Goal: Check status

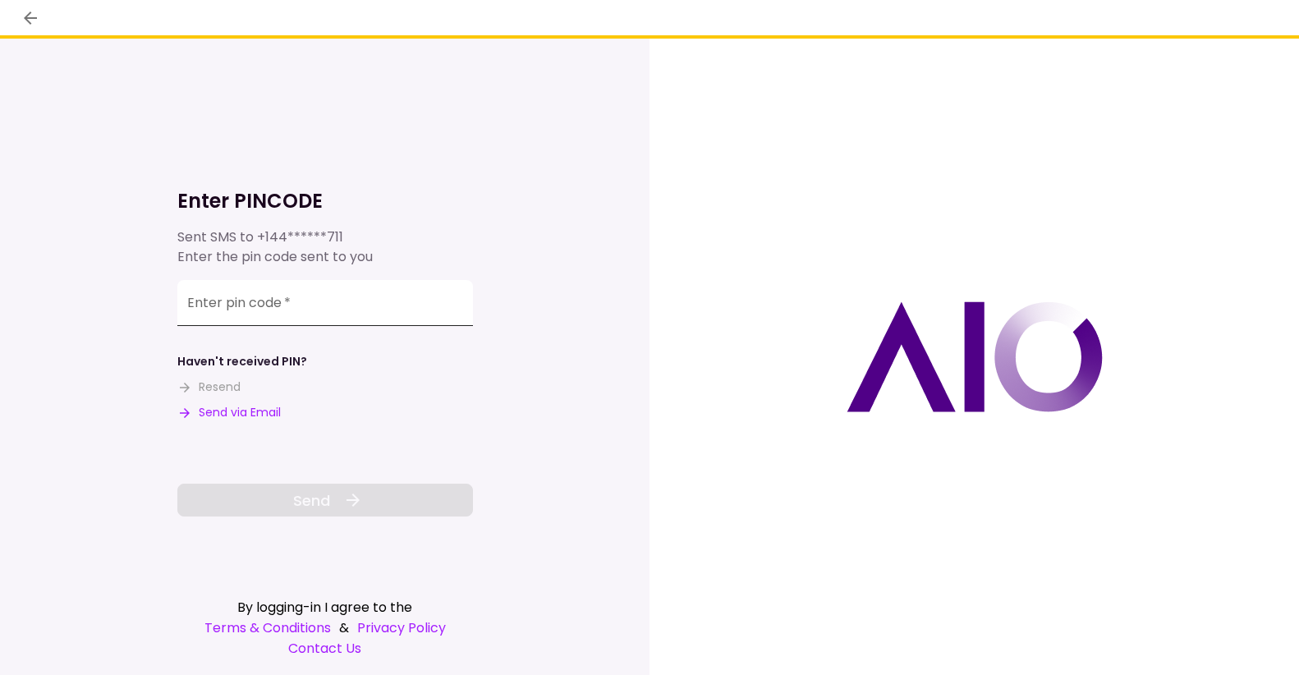
click at [342, 313] on input "Enter pin code   *" at bounding box center [325, 303] width 296 height 46
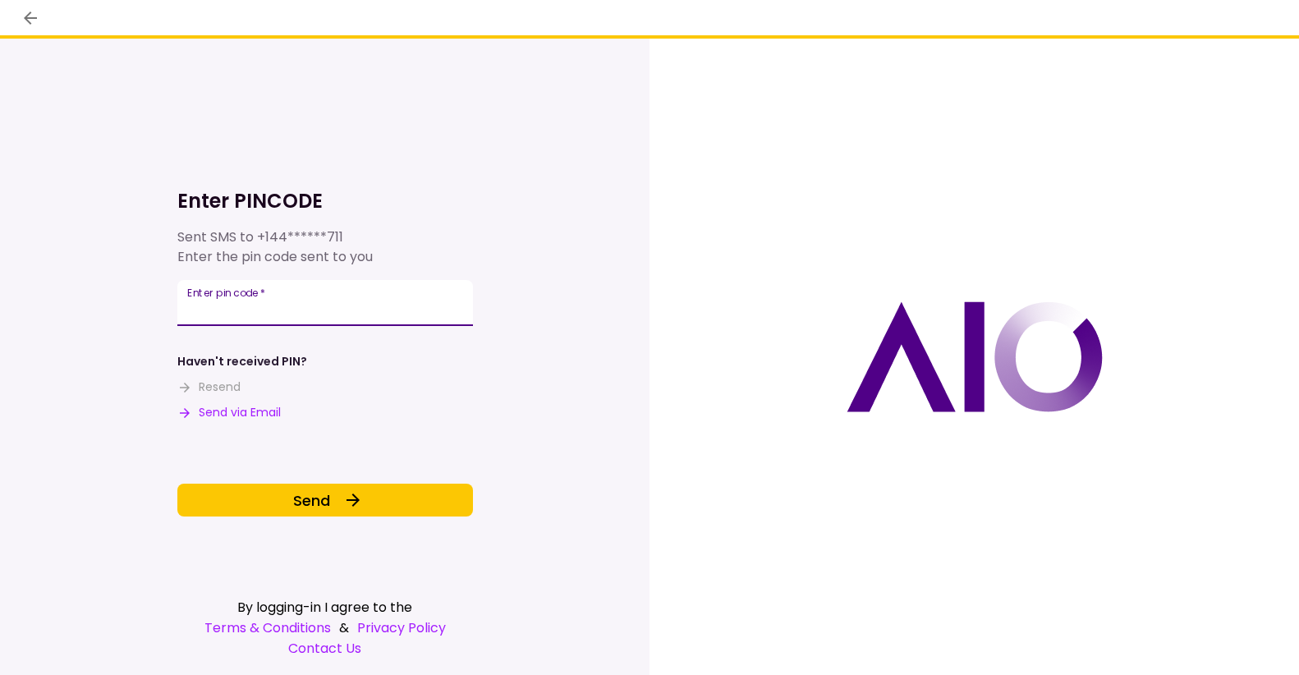
type input "******"
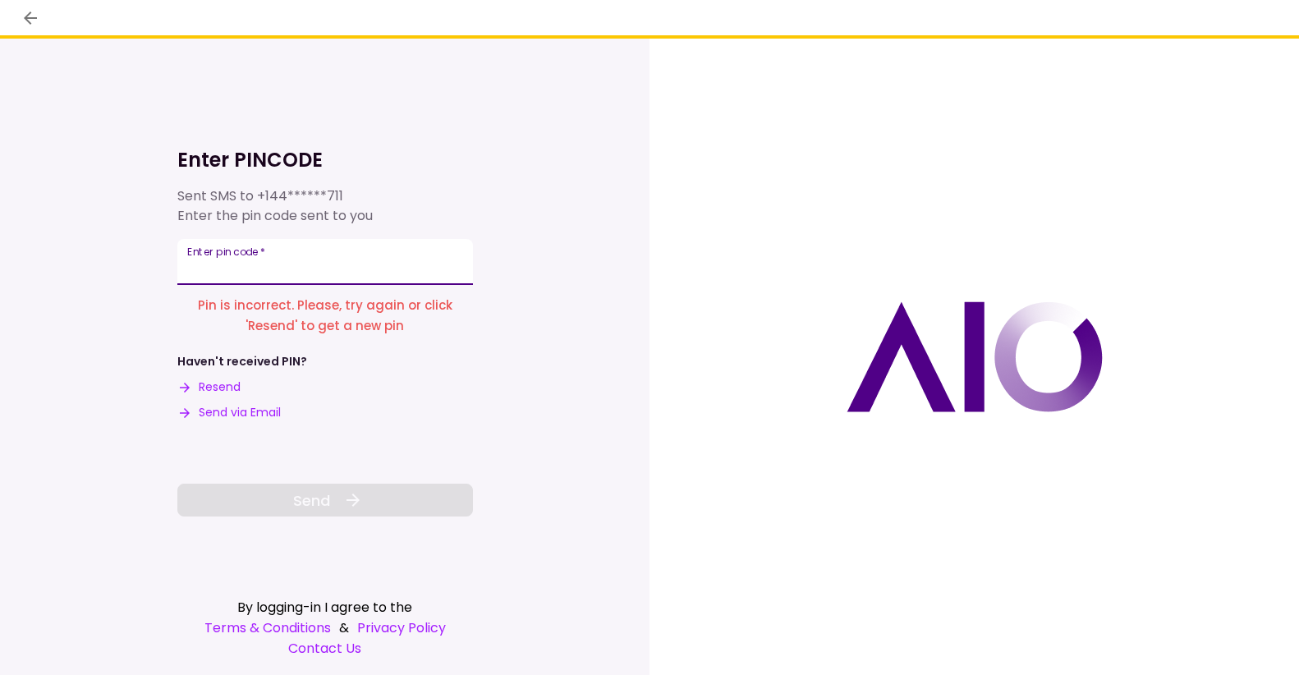
click at [413, 268] on input "Enter pin code   *" at bounding box center [325, 262] width 296 height 46
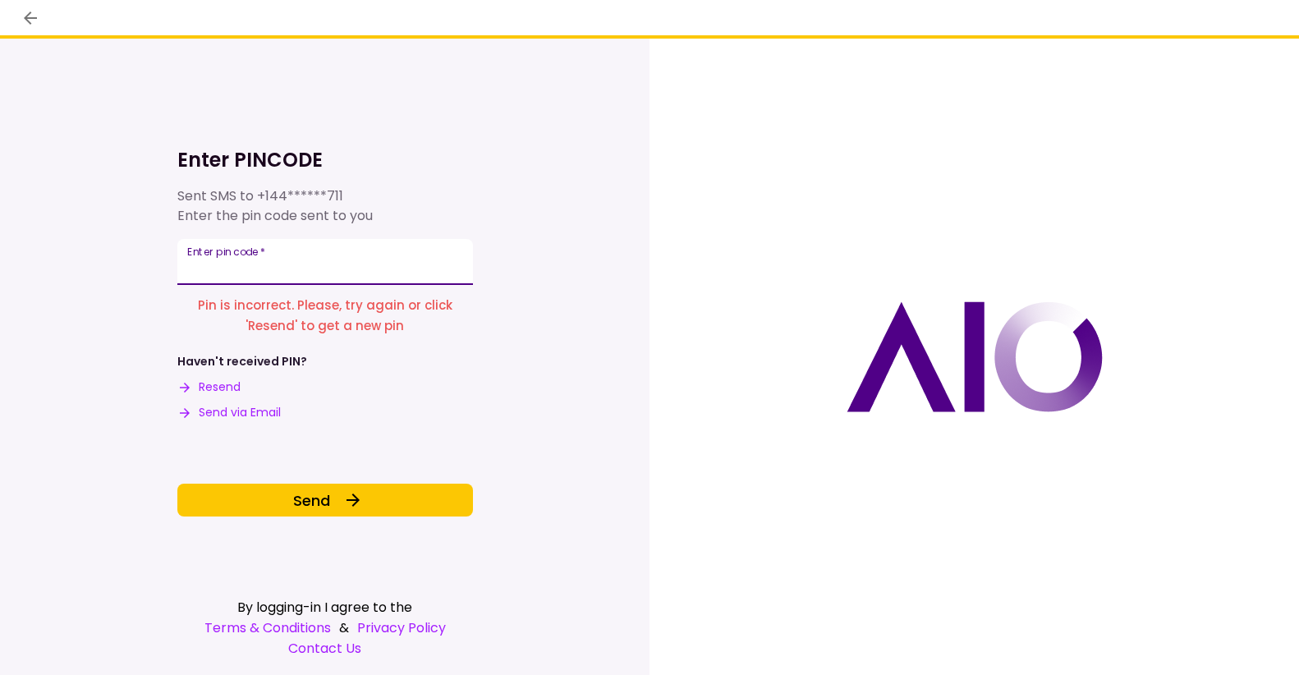
type input "******"
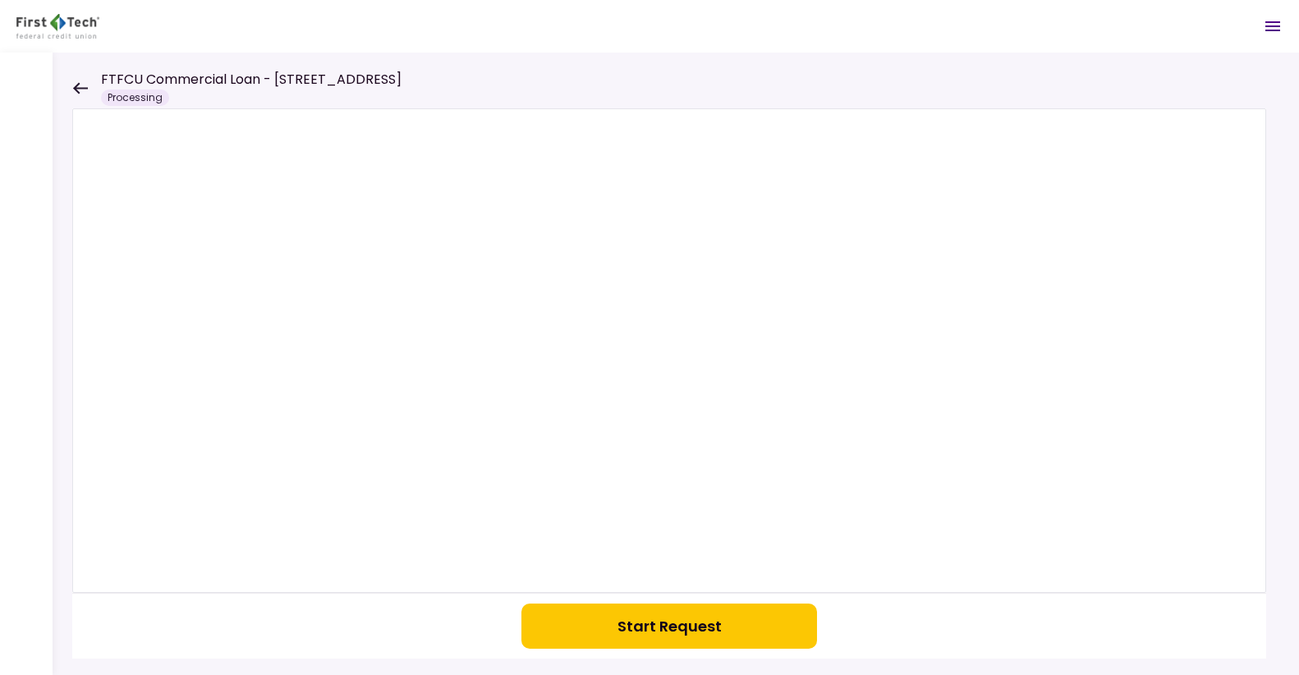
click at [76, 82] on icon at bounding box center [80, 88] width 16 height 12
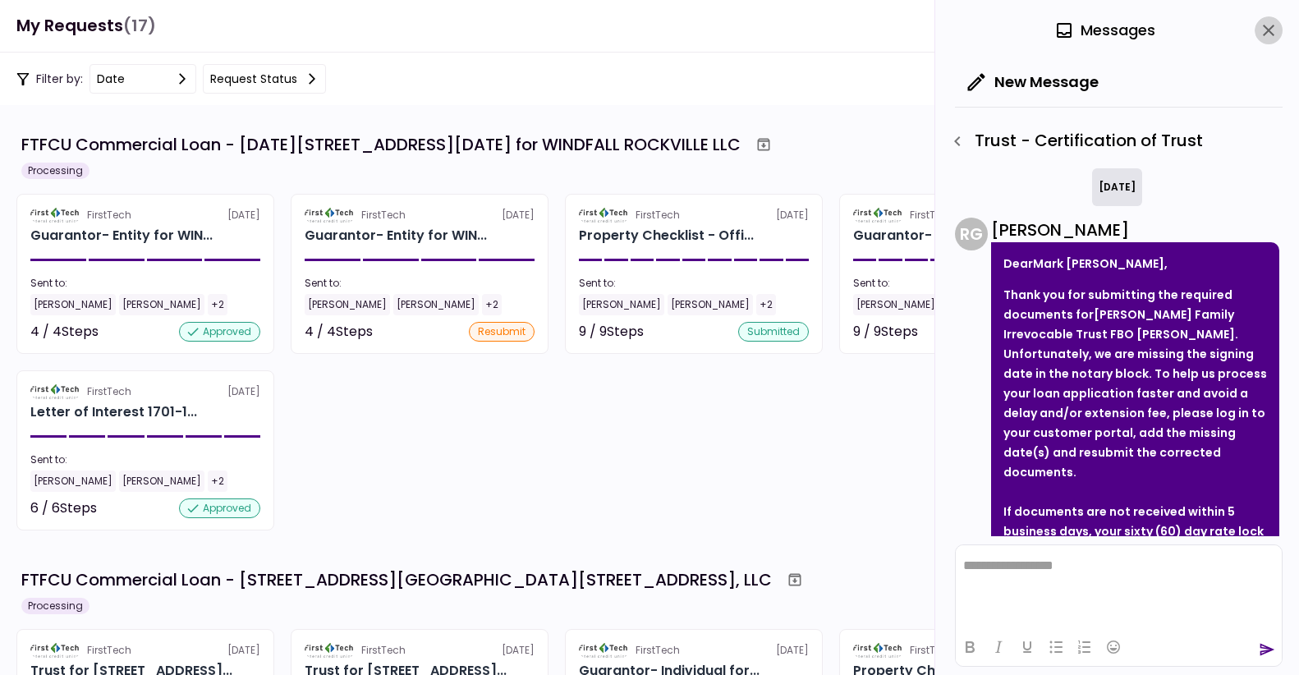
click at [1258, 24] on button "close" at bounding box center [1269, 30] width 28 height 28
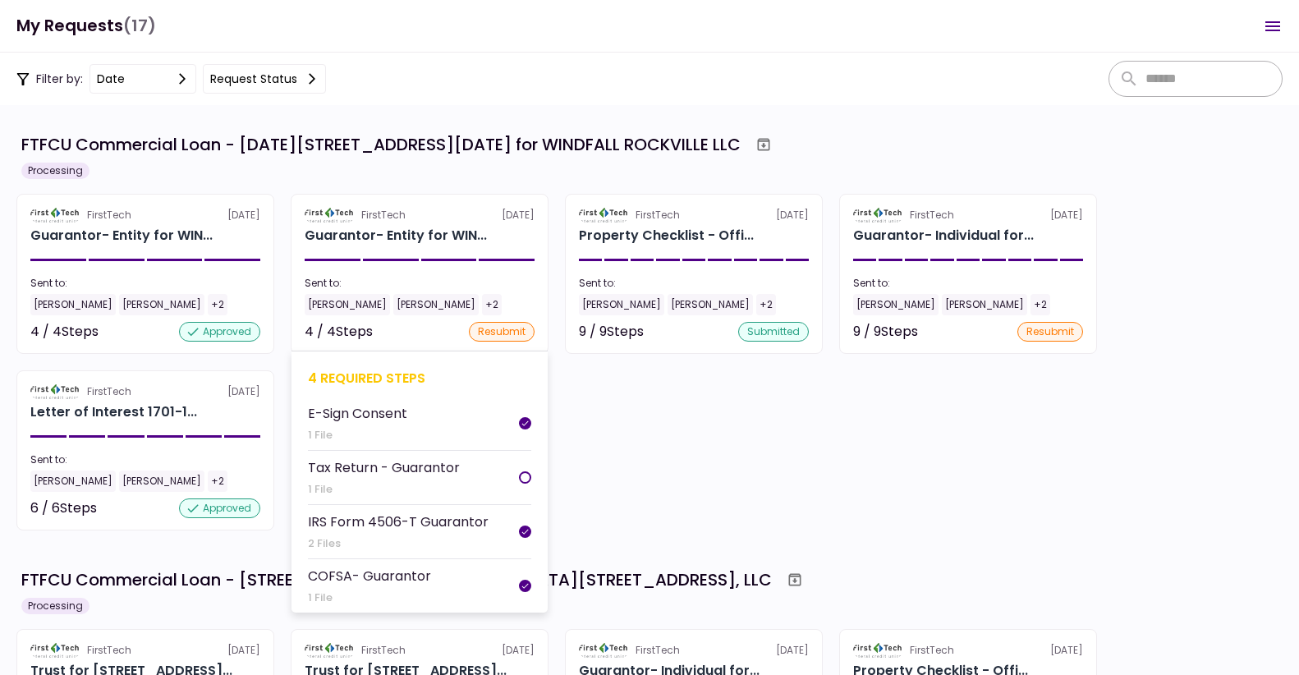
click at [464, 242] on div "Guarantor- Entity for WIN..." at bounding box center [396, 236] width 182 height 20
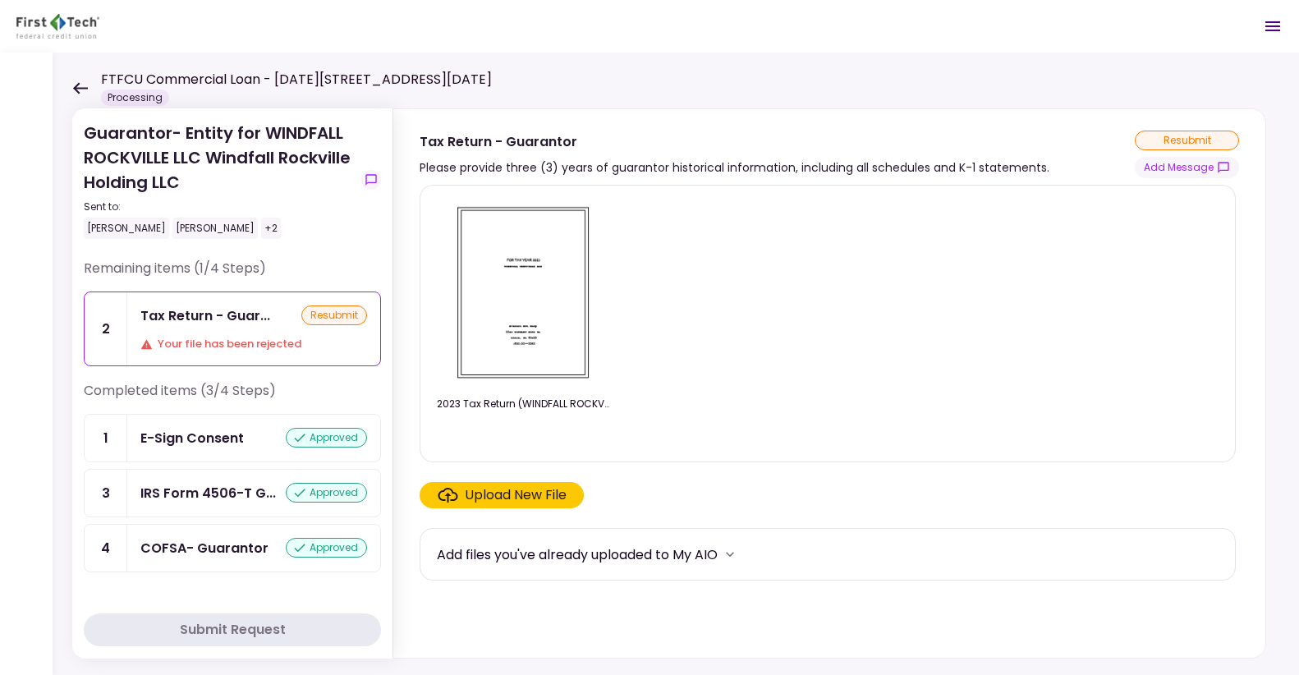
click at [71, 81] on div "Guarantor- Entity for WINDFALL ROCKVILLE LLC Windfall Rockville Holding LLC Sen…" at bounding box center [676, 364] width 1247 height 623
click at [81, 82] on icon at bounding box center [80, 88] width 16 height 12
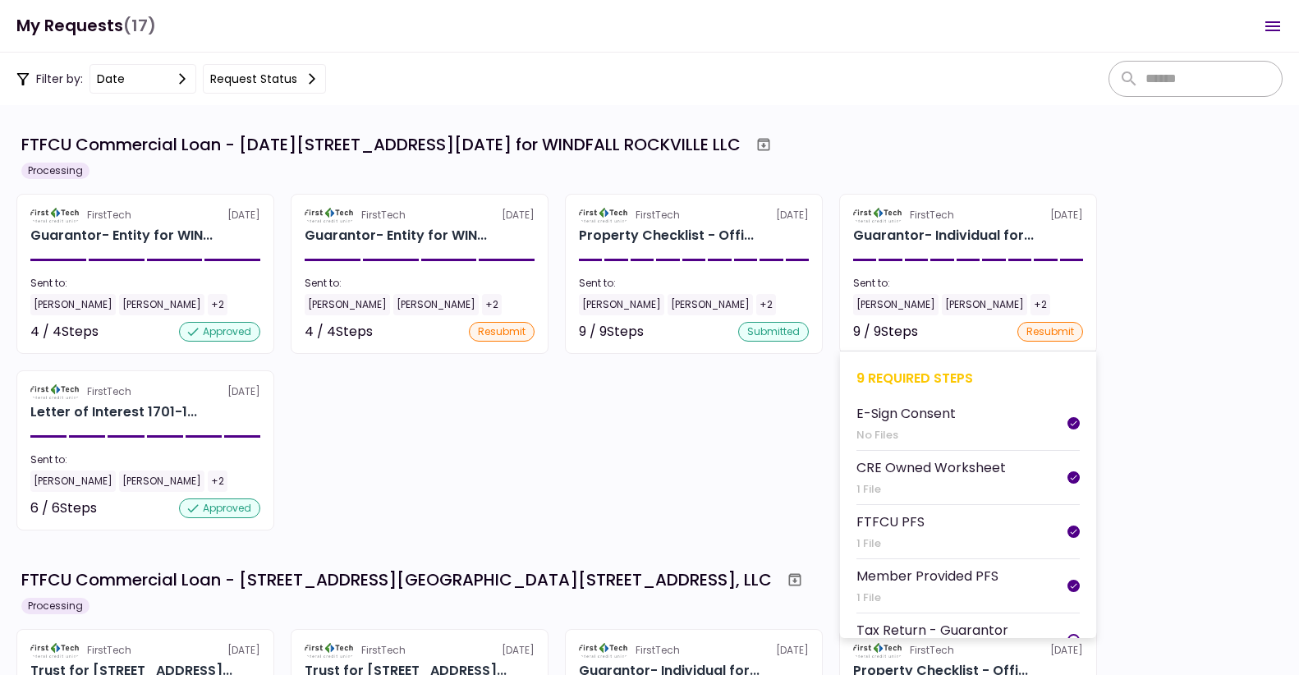
click at [991, 246] on section "FirstTech [DATE] Guarantor- Individual for... Sent to: [PERSON_NAME] Ni [PERSON…" at bounding box center [968, 274] width 258 height 160
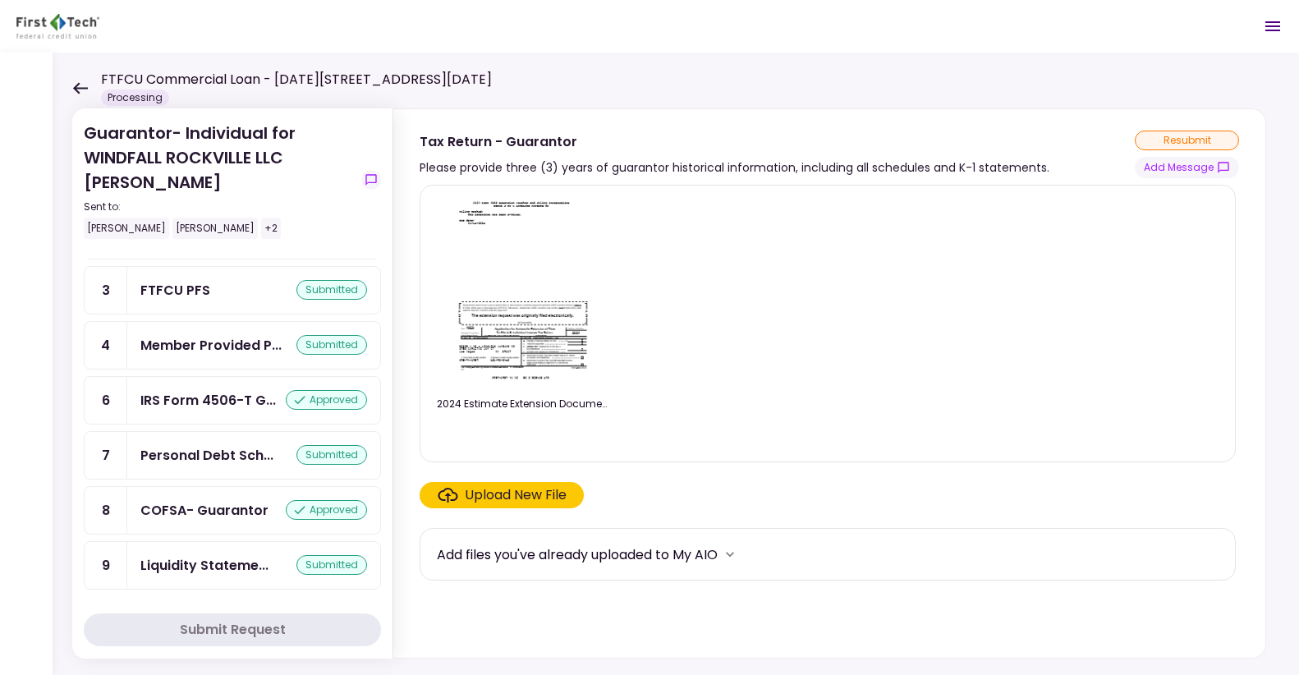
scroll to position [259, 0]
click at [85, 82] on icon at bounding box center [80, 88] width 16 height 12
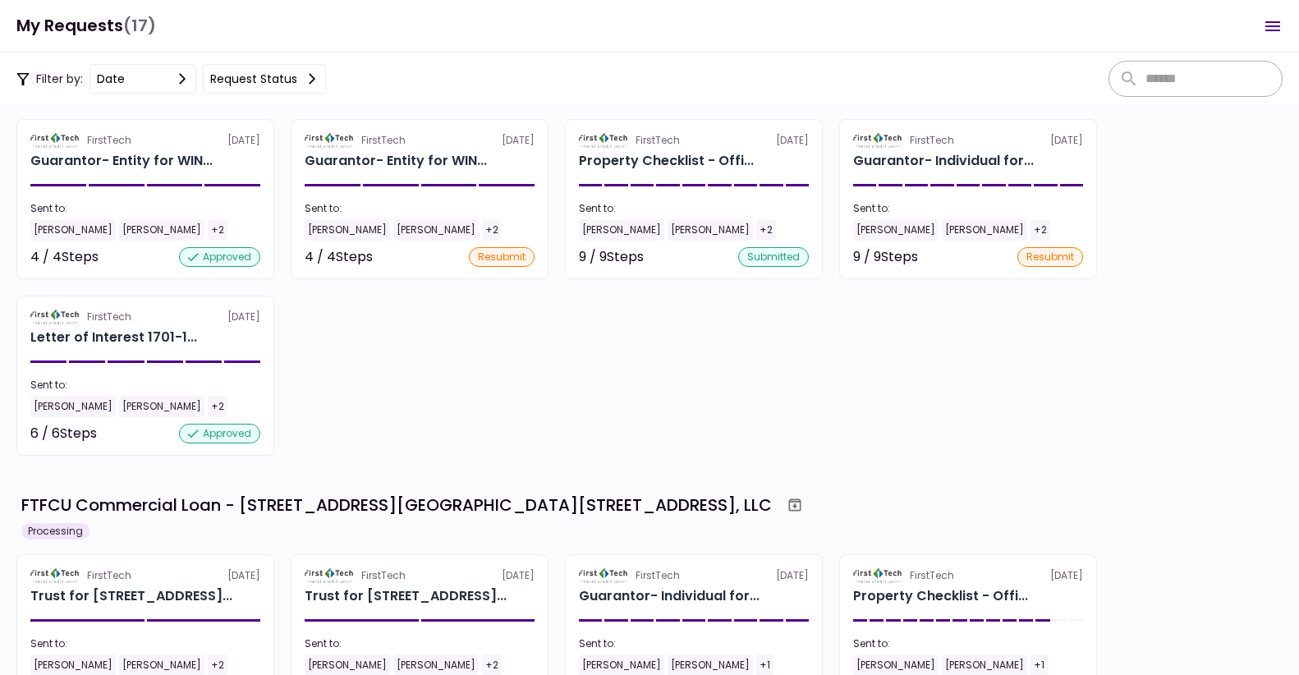
scroll to position [82, 0]
